Goal: Information Seeking & Learning: Learn about a topic

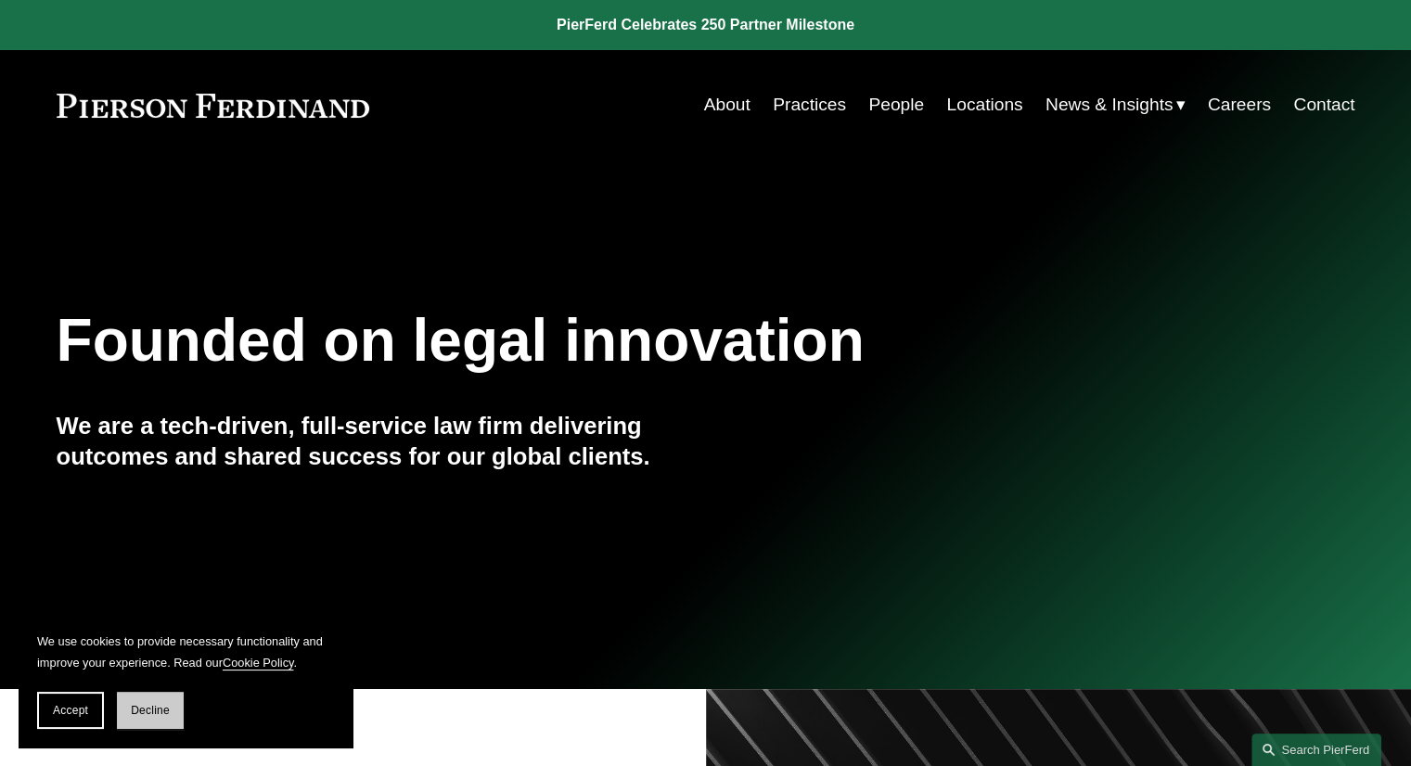
click at [150, 716] on span "Decline" at bounding box center [150, 710] width 39 height 13
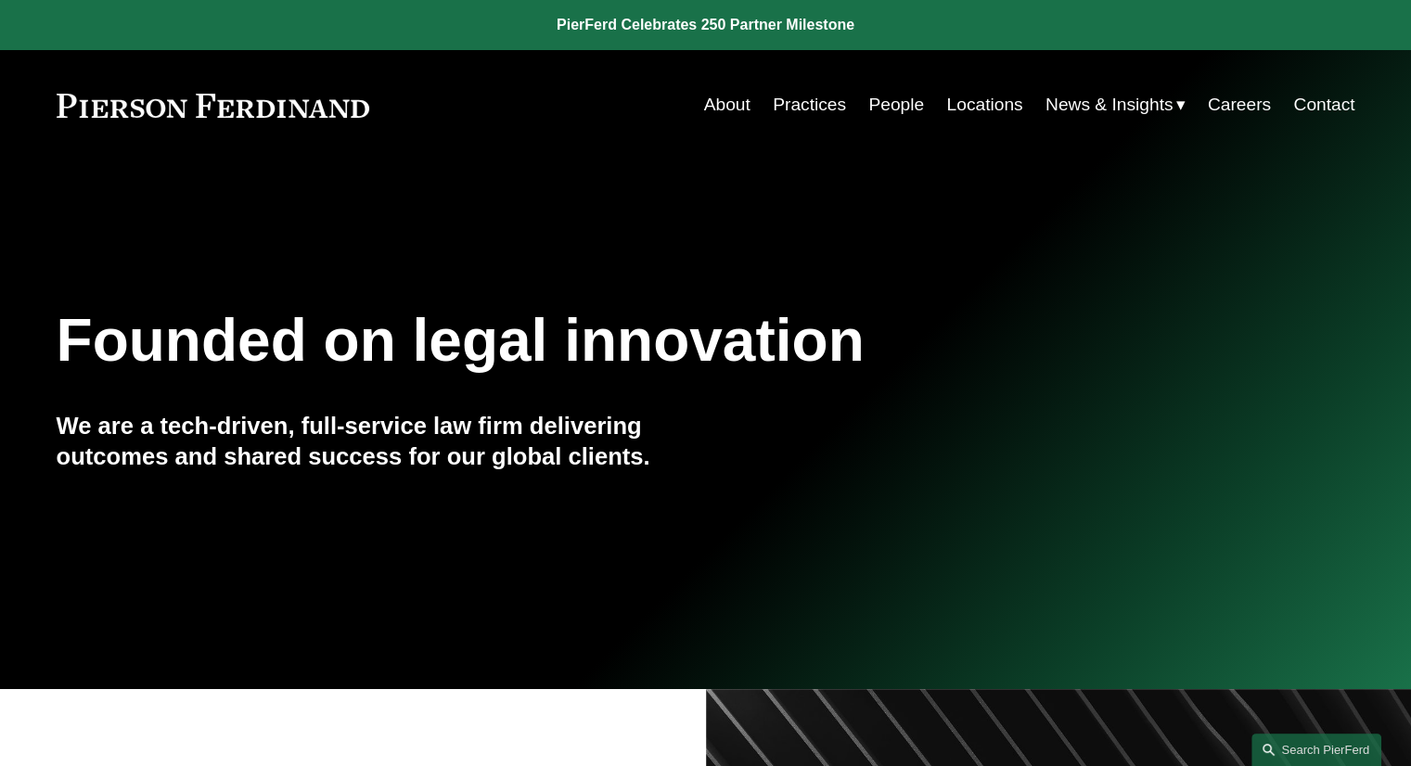
click at [891, 115] on link "People" at bounding box center [896, 104] width 56 height 35
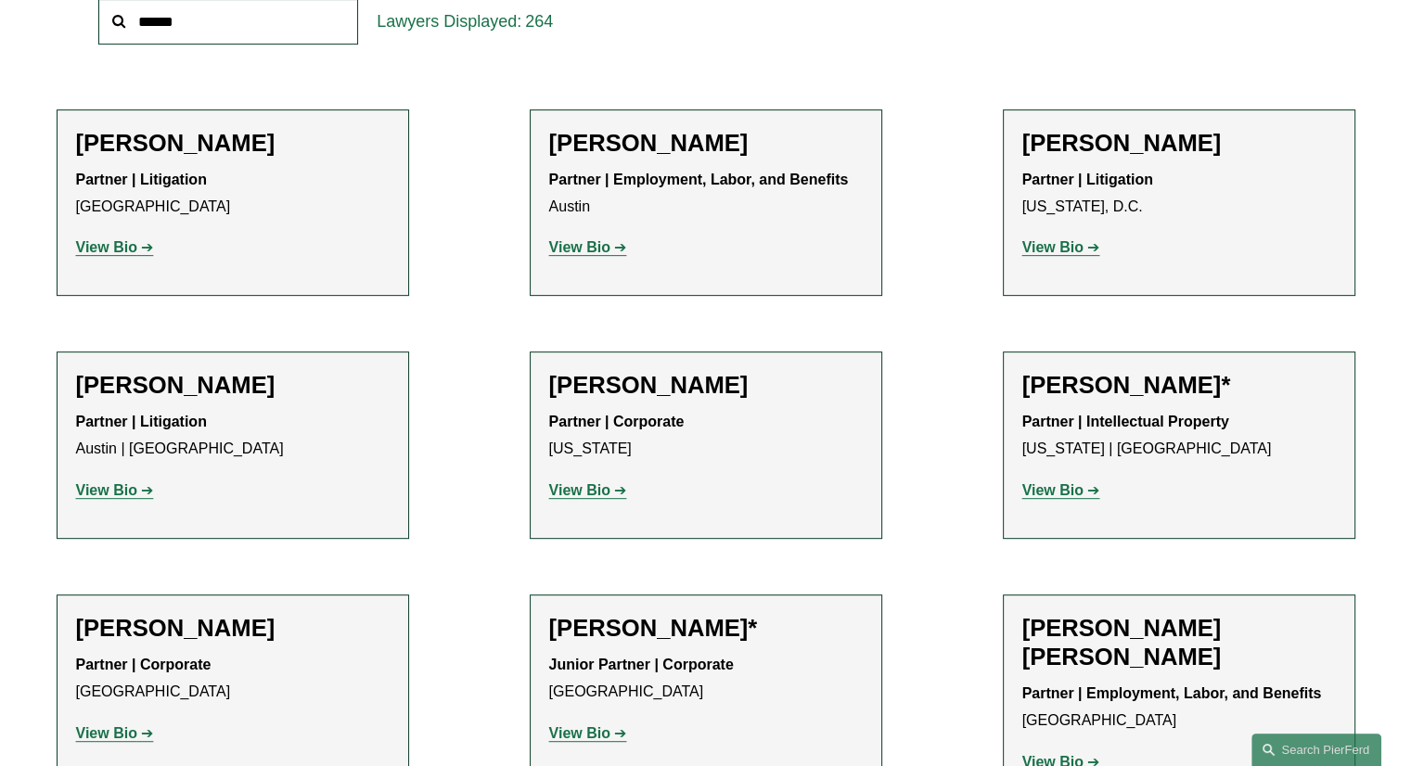
scroll to position [696, 0]
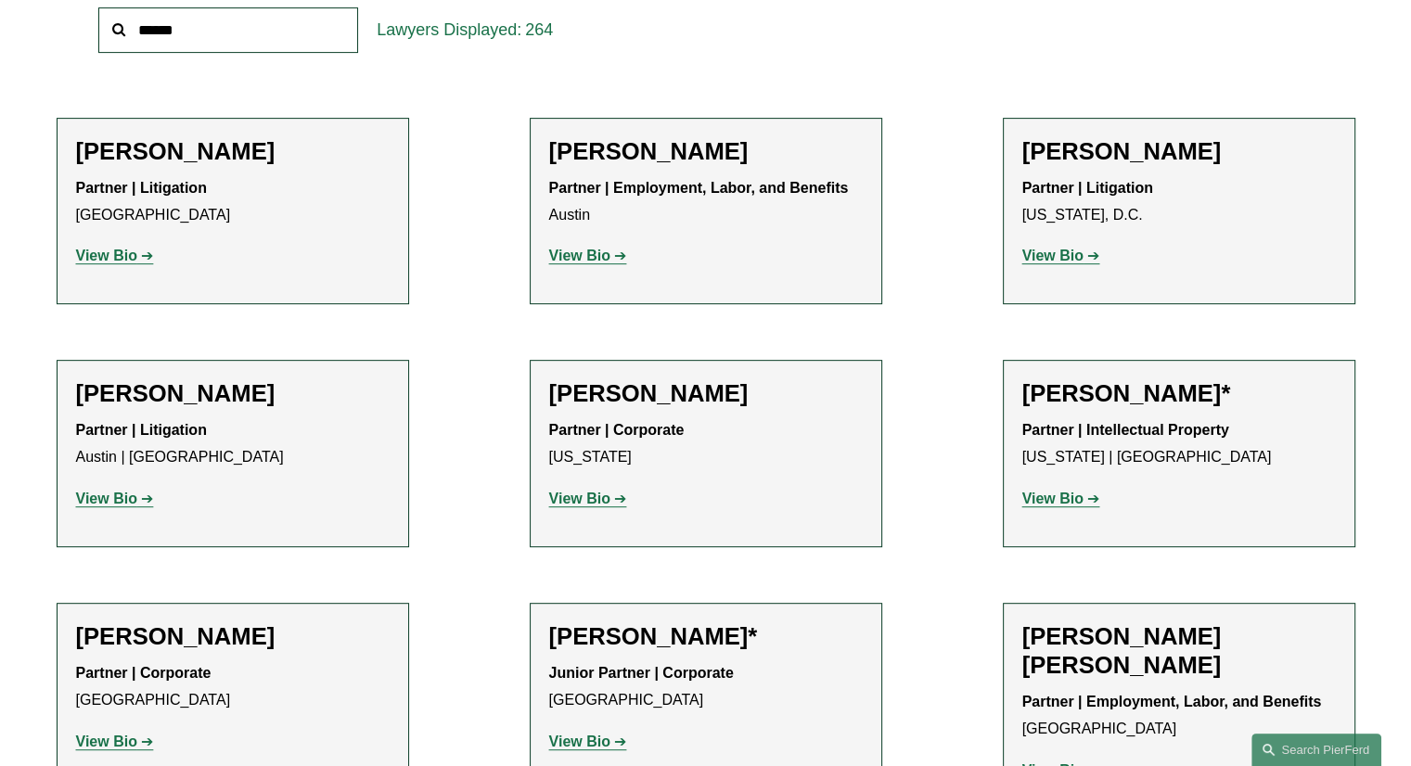
click at [142, 260] on link "View Bio" at bounding box center [115, 256] width 78 height 16
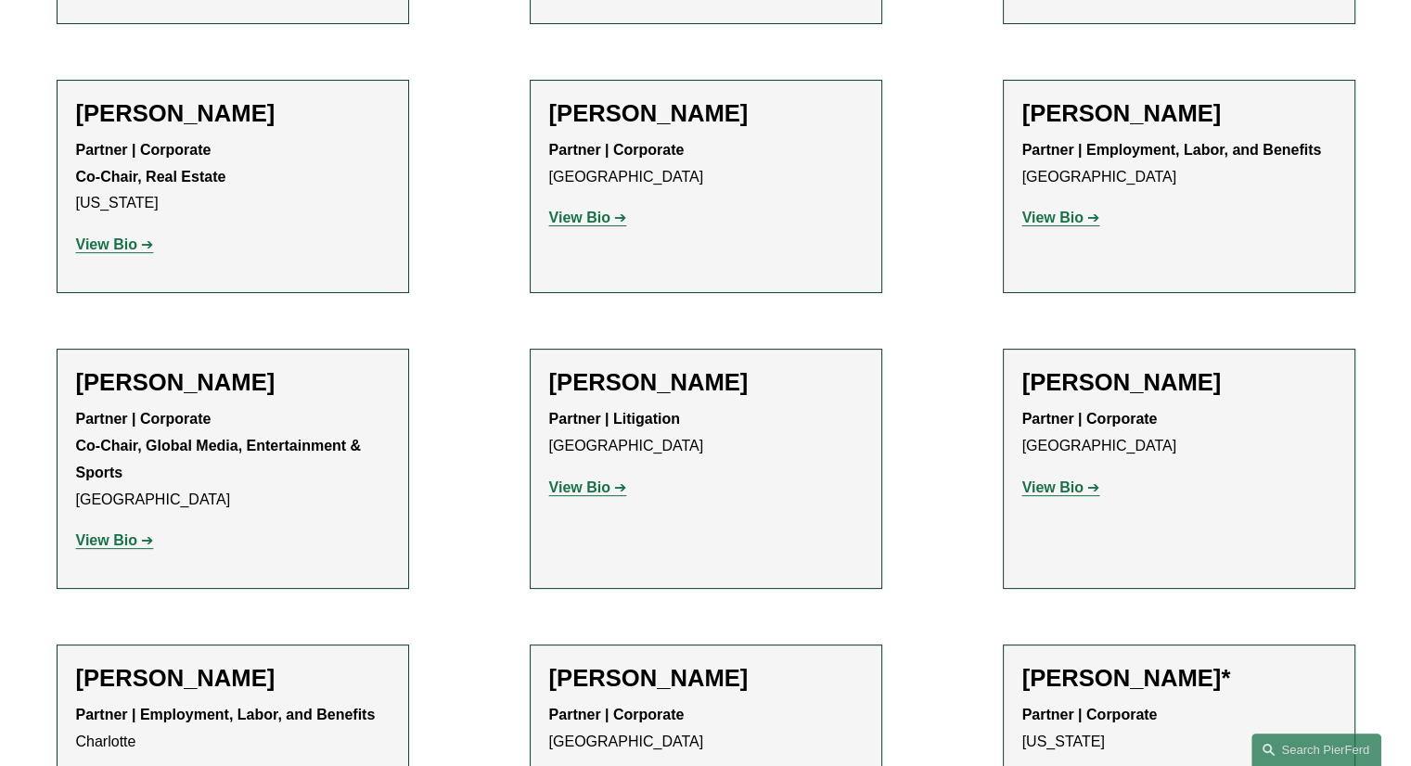
scroll to position [21472, 0]
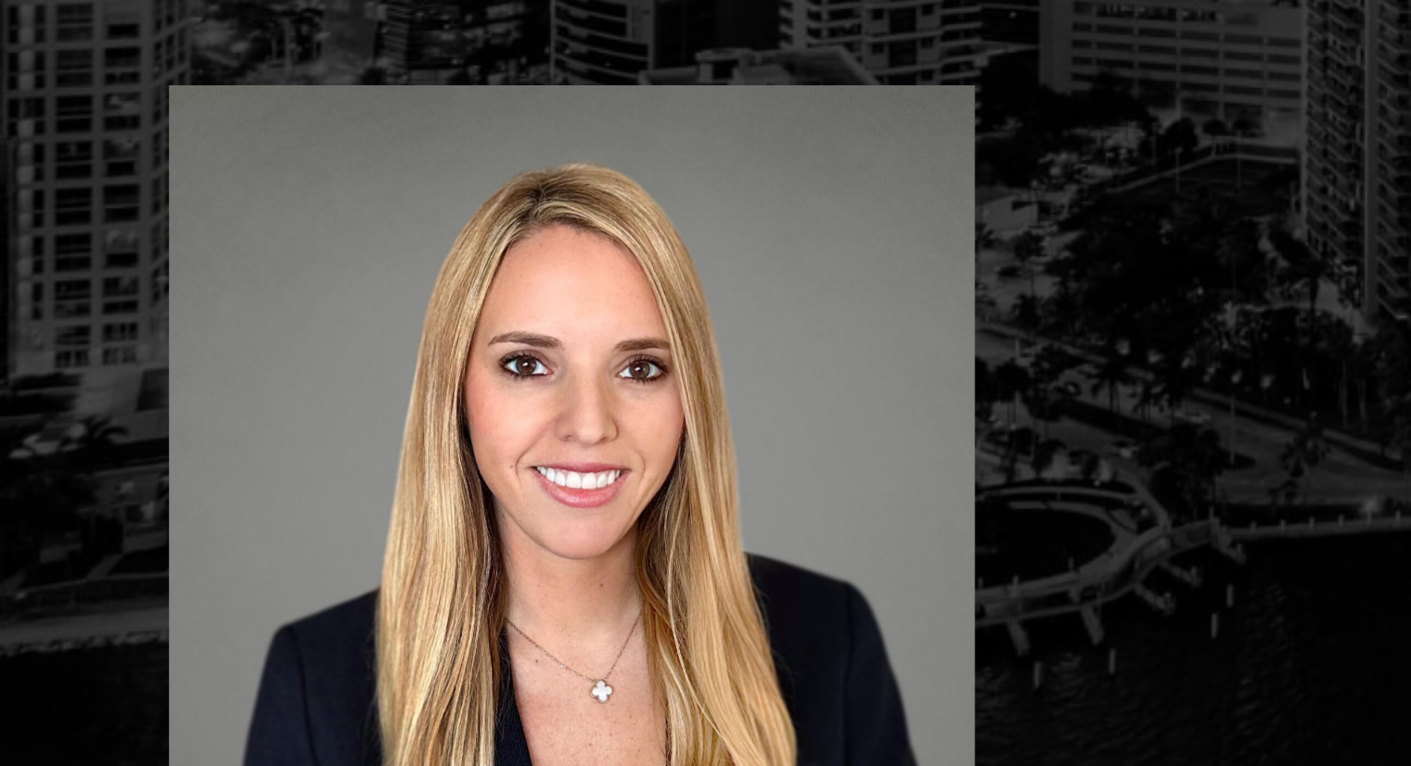
scroll to position [291, 0]
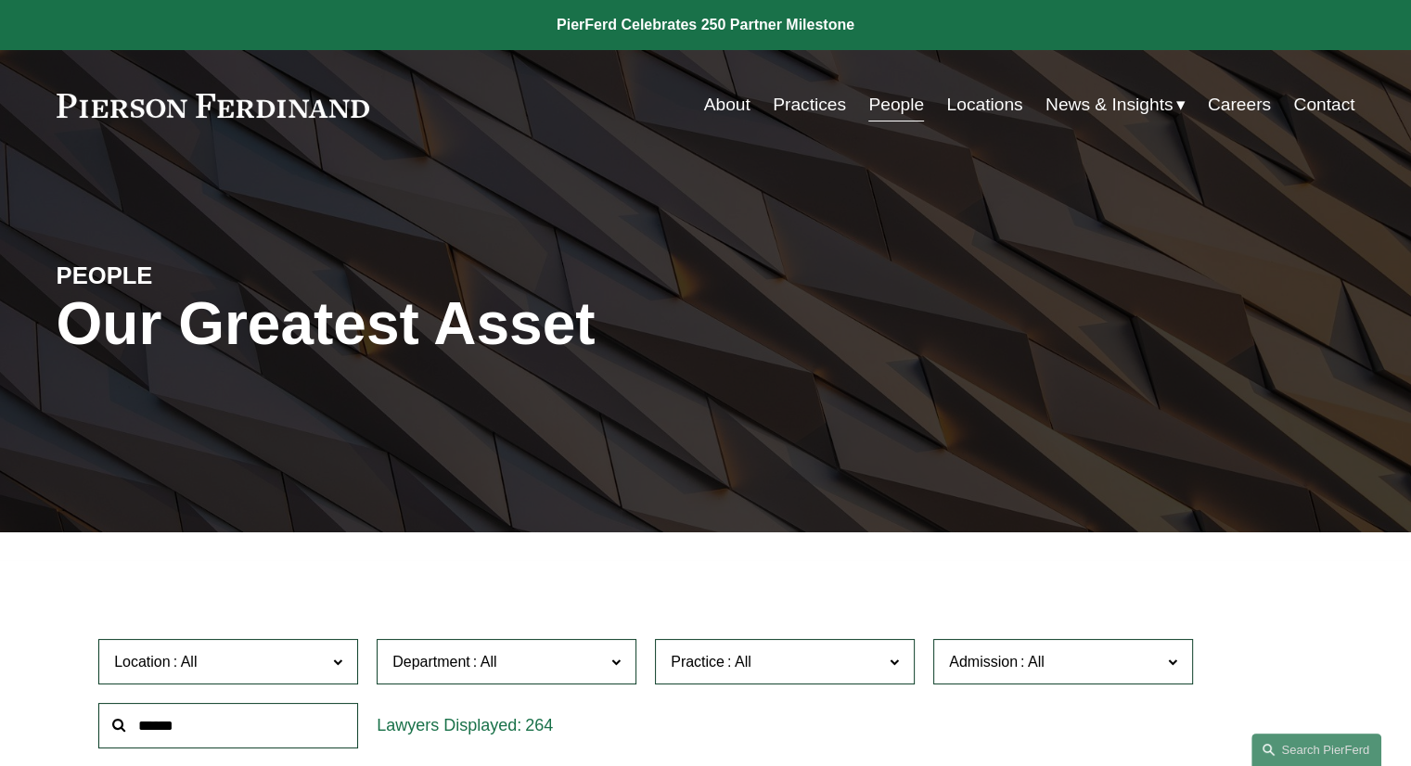
click at [972, 121] on link "Locations" at bounding box center [984, 104] width 76 height 35
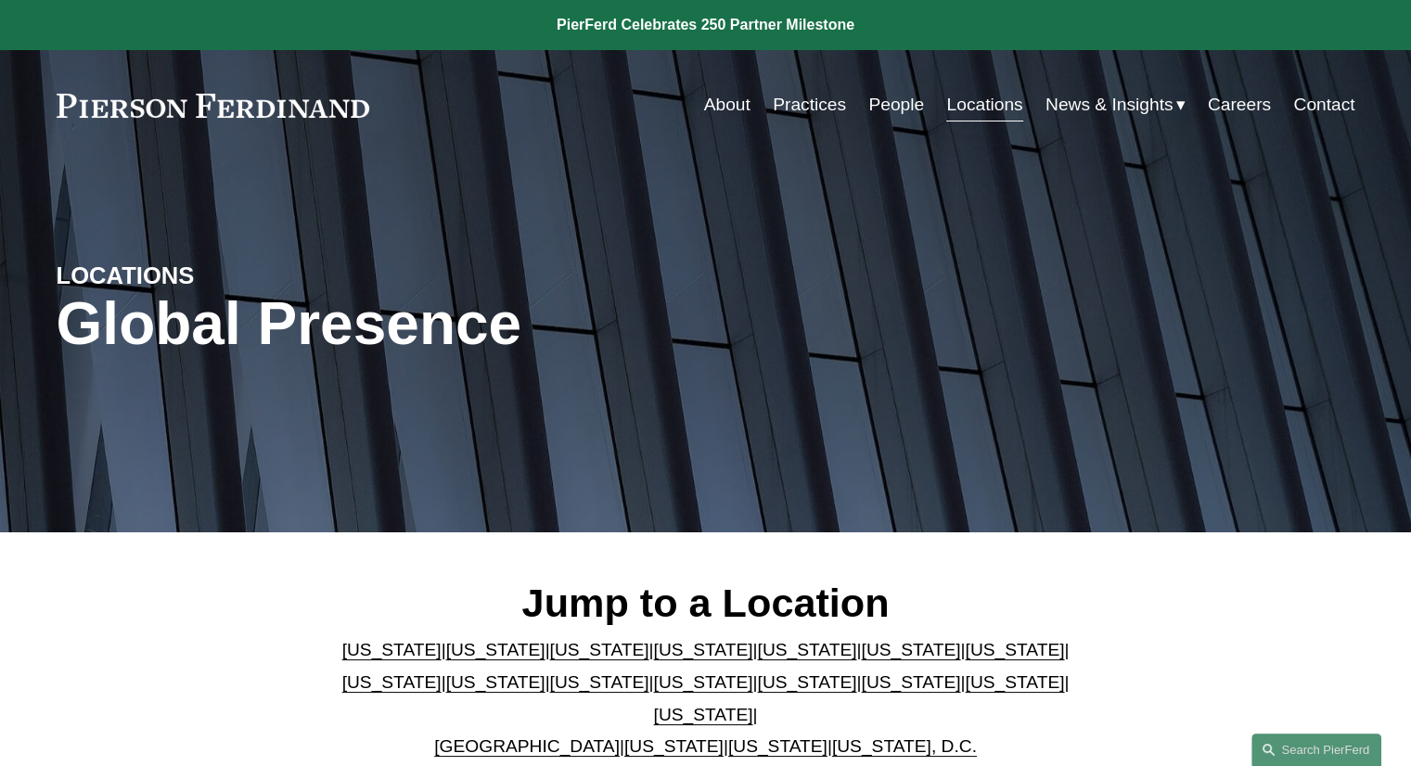
click at [757, 683] on link "[US_STATE]" at bounding box center [806, 681] width 99 height 19
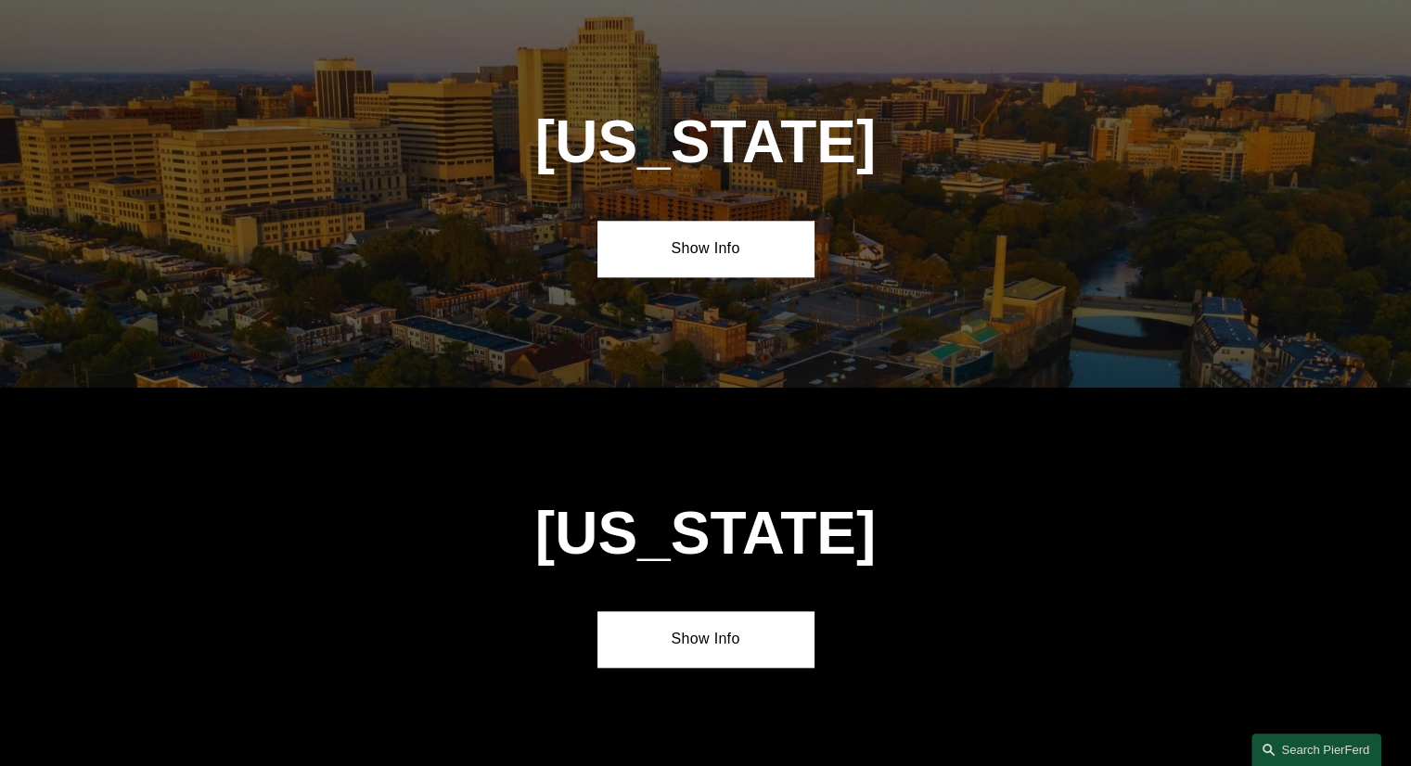
scroll to position [1989, 0]
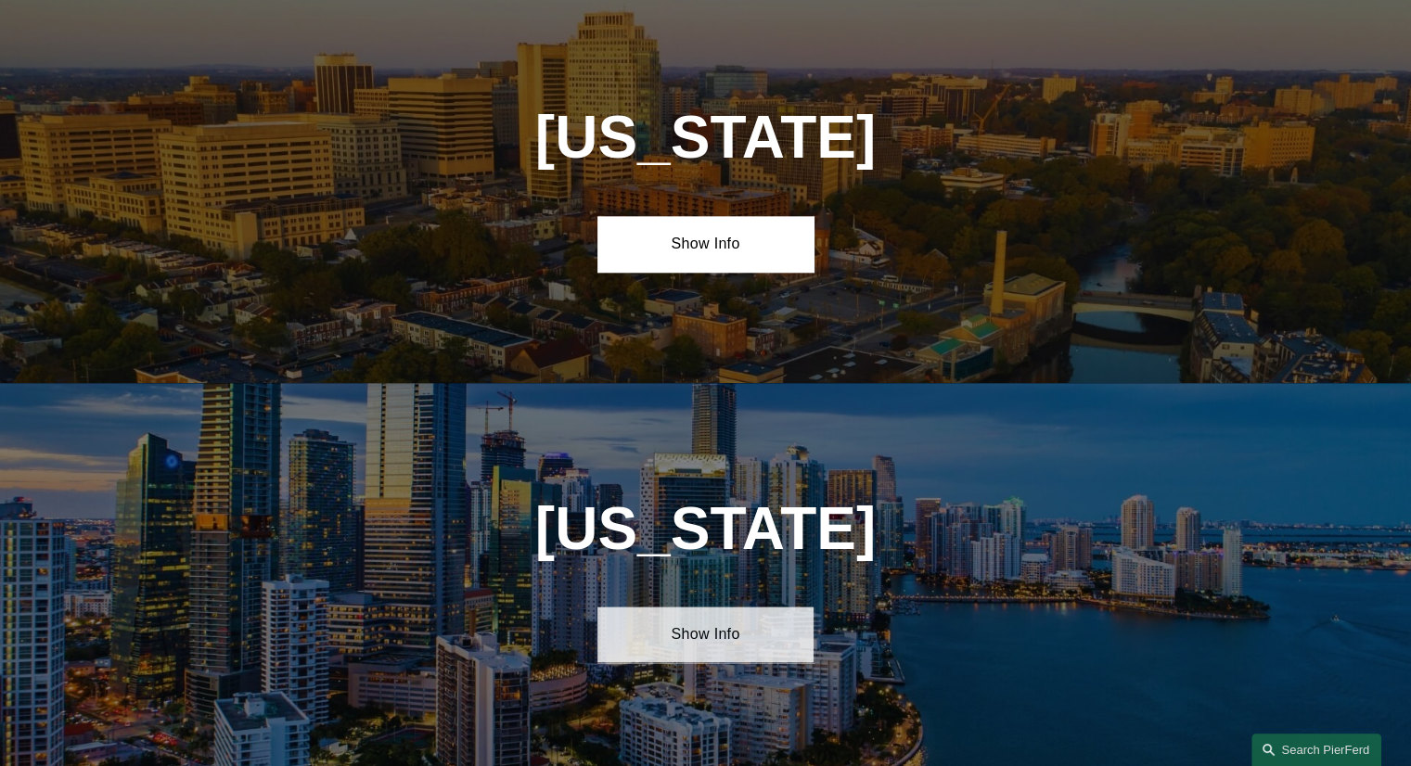
click at [793, 643] on link "Show Info" at bounding box center [705, 635] width 216 height 56
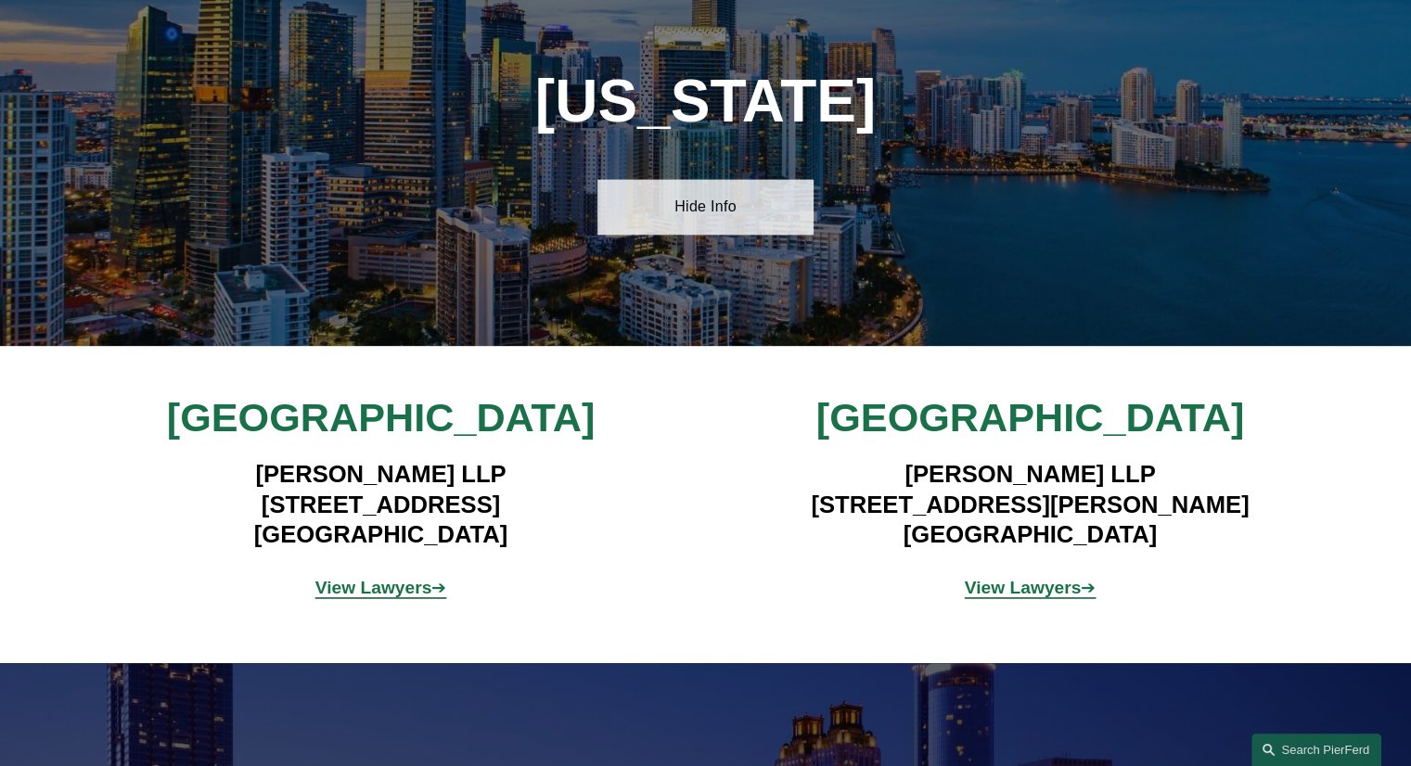
scroll to position [2438, 0]
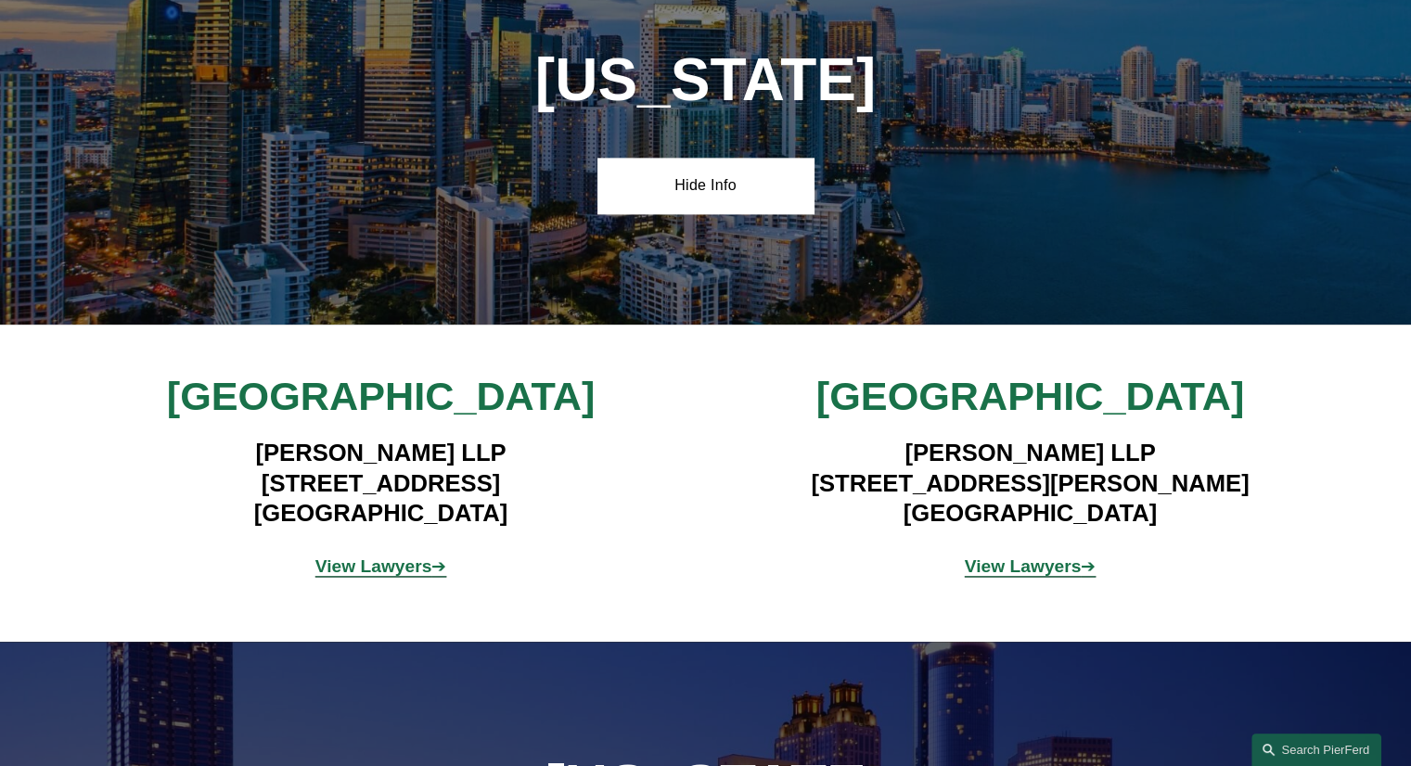
click at [421, 572] on div "View Lawyers ➔" at bounding box center [380, 567] width 433 height 56
click at [397, 561] on strong "View Lawyers" at bounding box center [373, 565] width 117 height 19
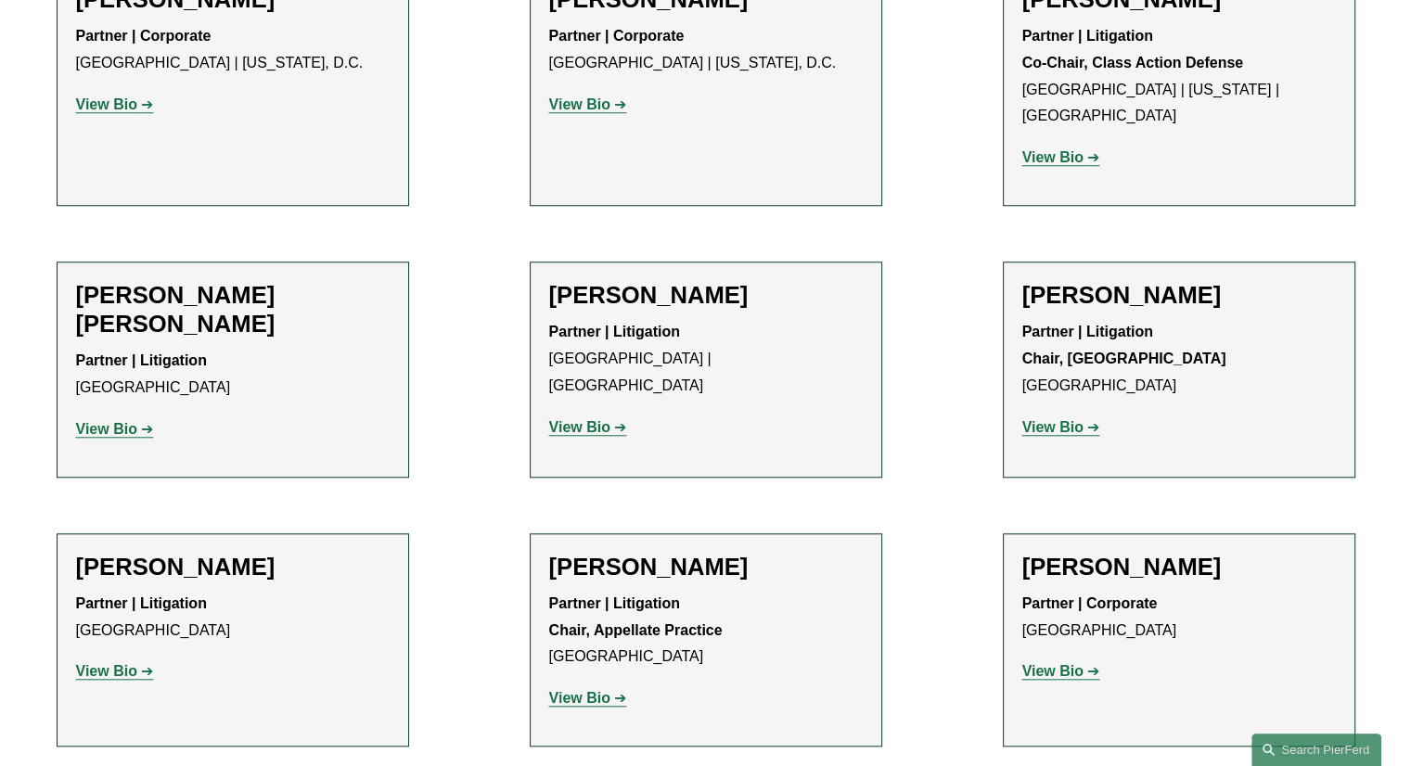
scroll to position [1641, 0]
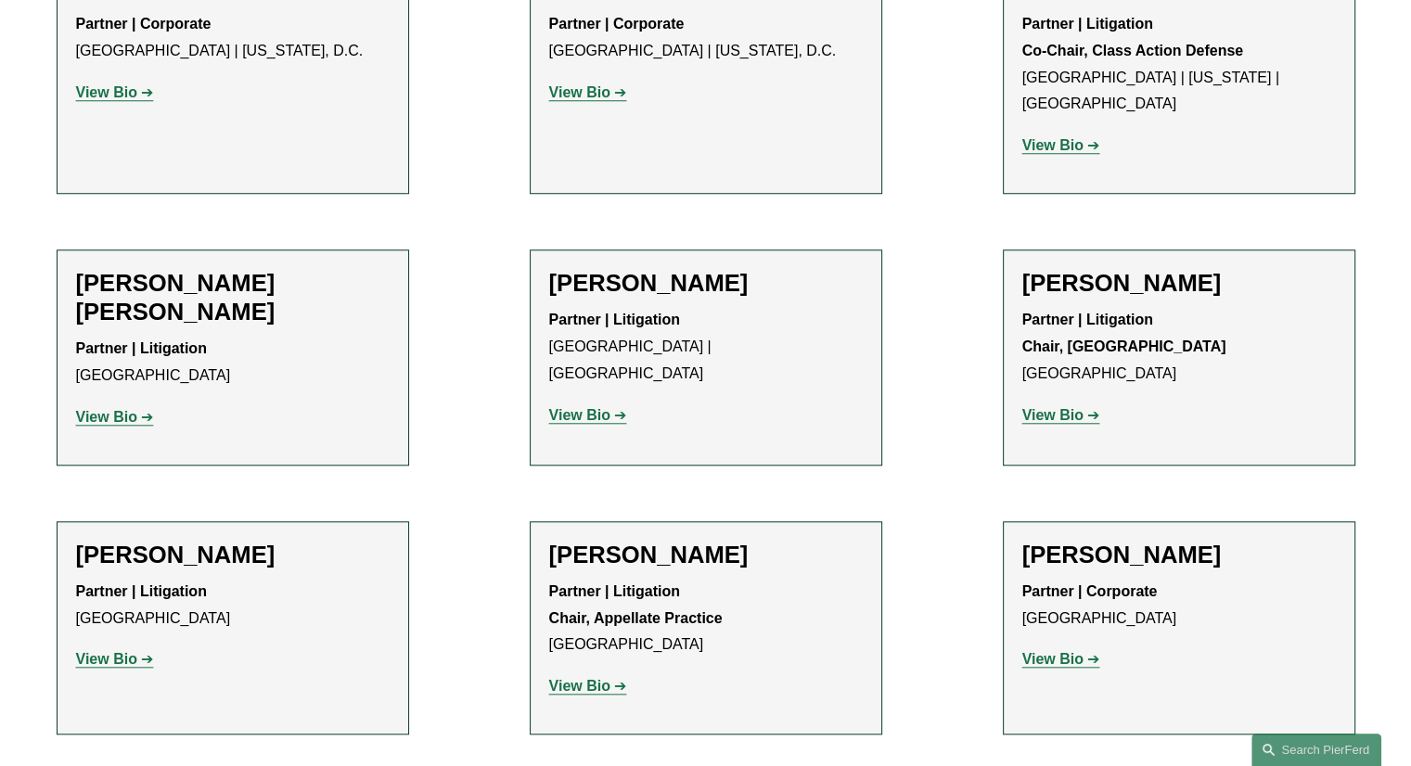
click at [697, 541] on h2 "[PERSON_NAME]" at bounding box center [705, 555] width 313 height 29
click at [620, 678] on link "View Bio" at bounding box center [588, 686] width 78 height 16
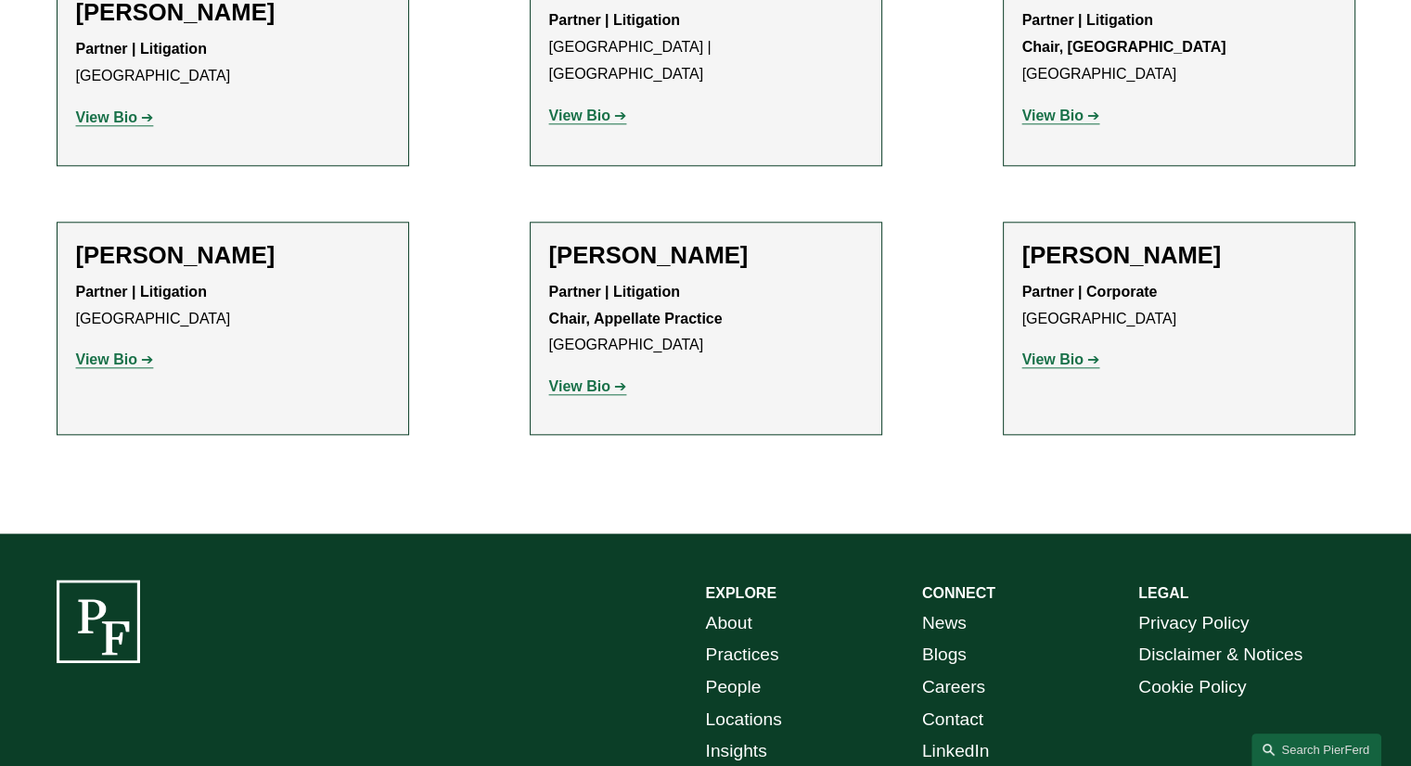
scroll to position [1937, 0]
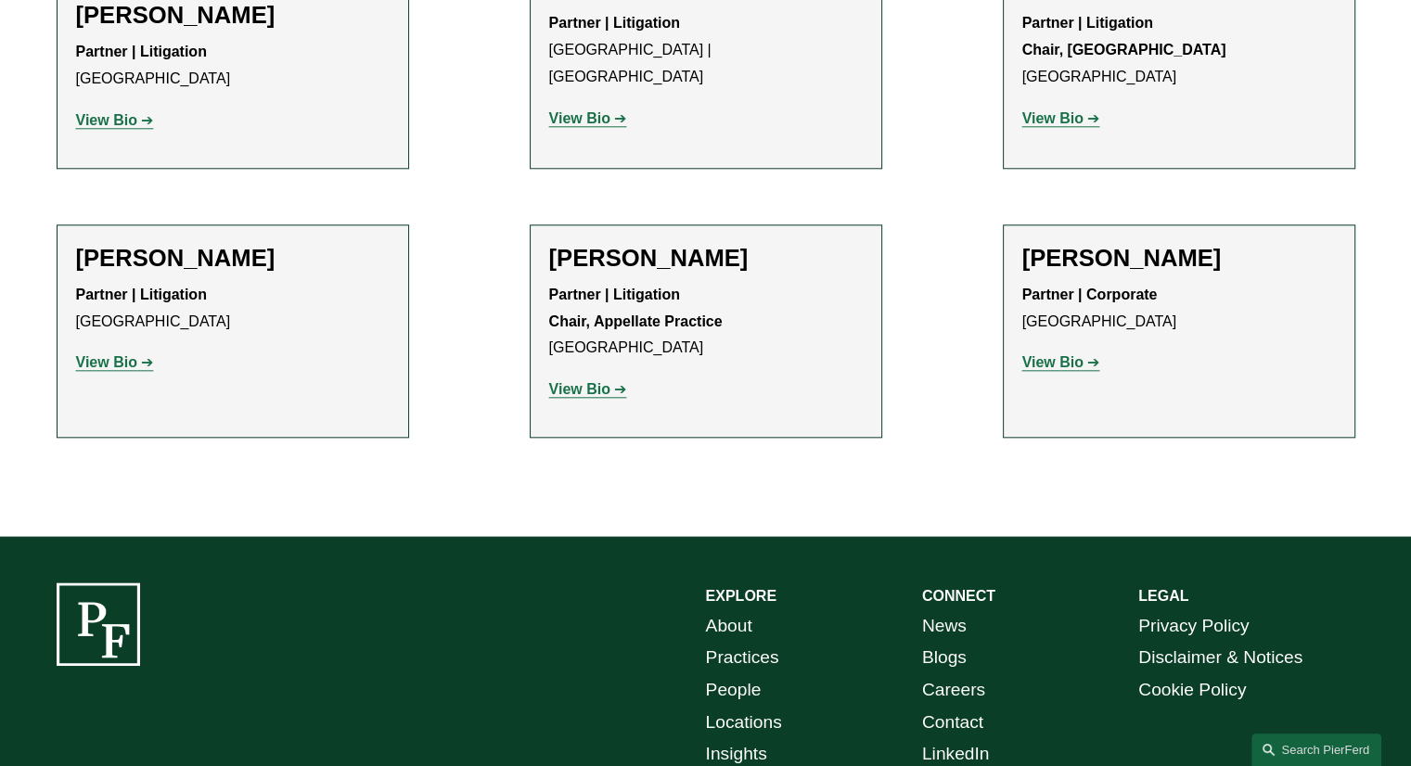
click at [1060, 328] on div "Mark S. Weinberg Partner | Corporate Miami View Bio Location: Miami; Department…" at bounding box center [1178, 318] width 313 height 148
click at [1077, 354] on strong "View Bio" at bounding box center [1052, 362] width 61 height 16
click at [1075, 354] on strong "View Bio" at bounding box center [1052, 362] width 61 height 16
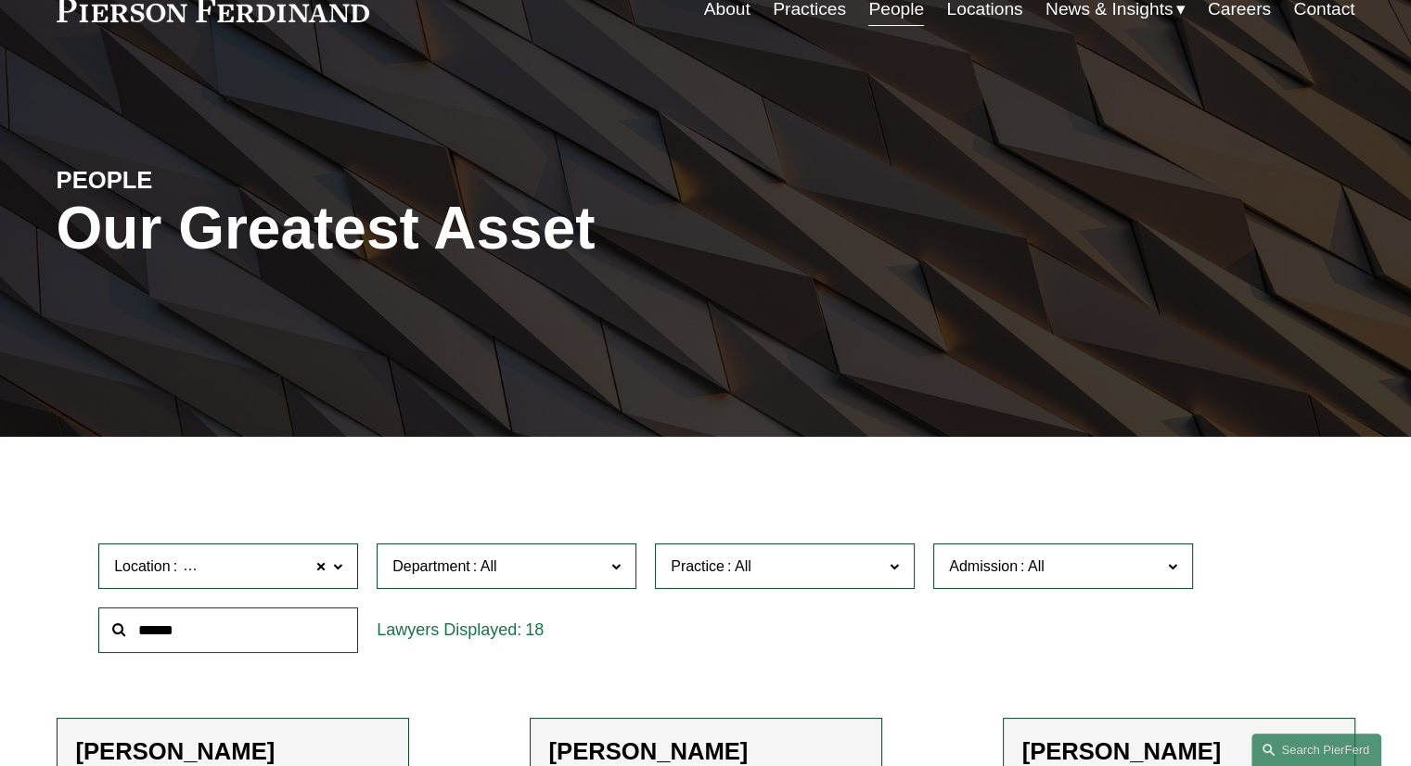
scroll to position [89, 0]
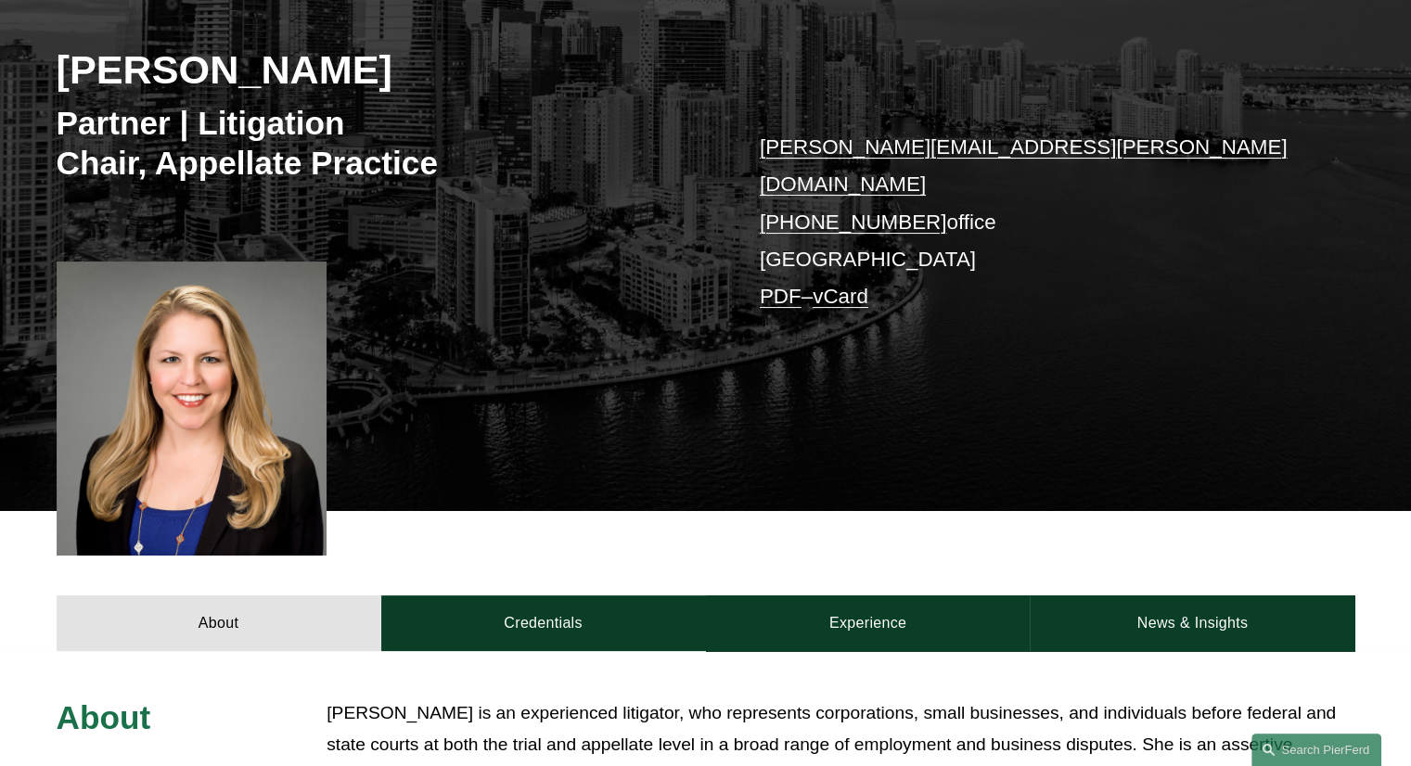
scroll to position [268, 0]
